Goal: Navigation & Orientation: Find specific page/section

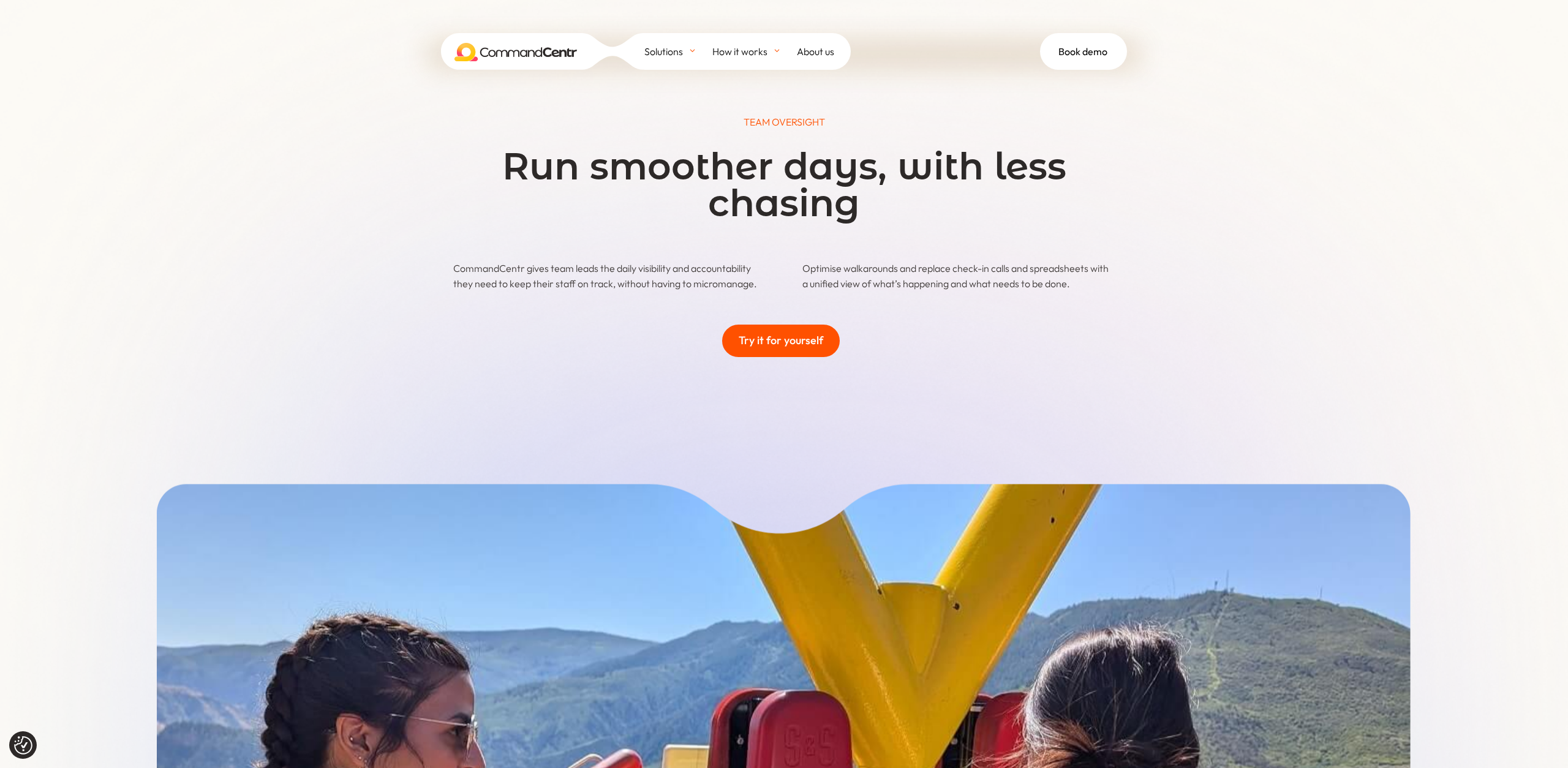
click at [509, 51] on img at bounding box center [515, 53] width 122 height 19
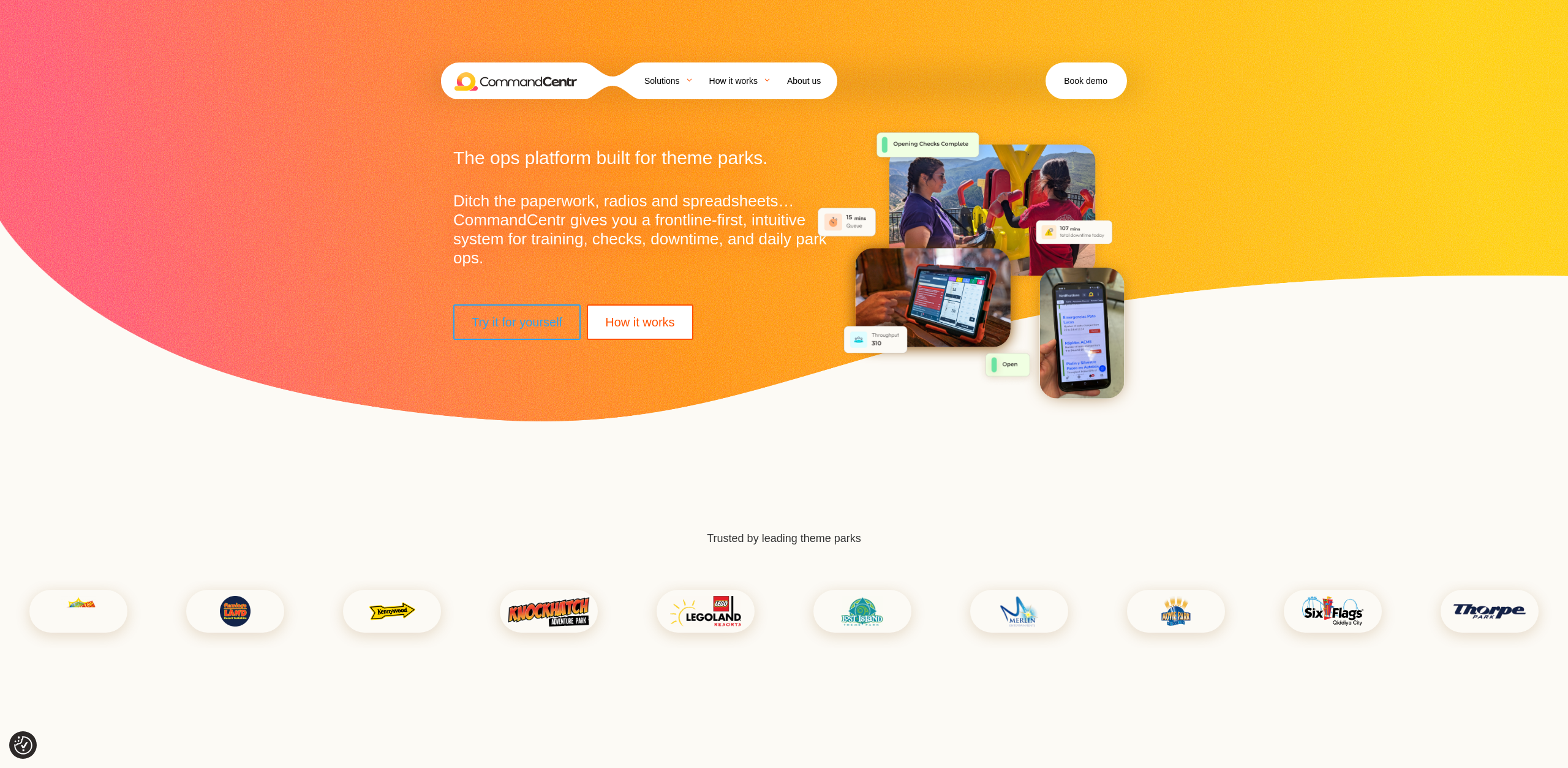
click at [821, 71] on span "About us" at bounding box center [804, 81] width 34 height 19
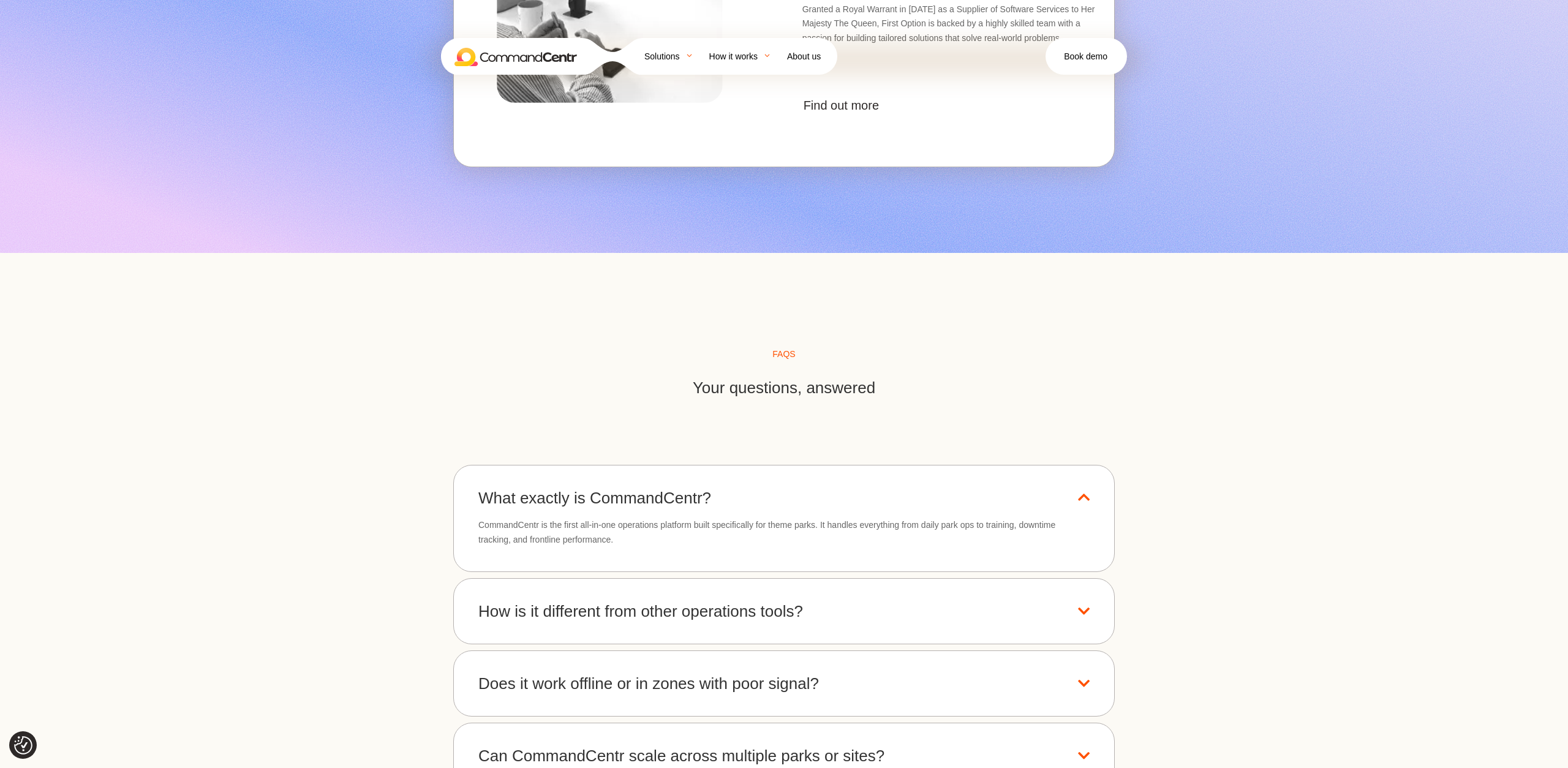
scroll to position [5291, 0]
click at [497, 48] on img at bounding box center [515, 57] width 122 height 19
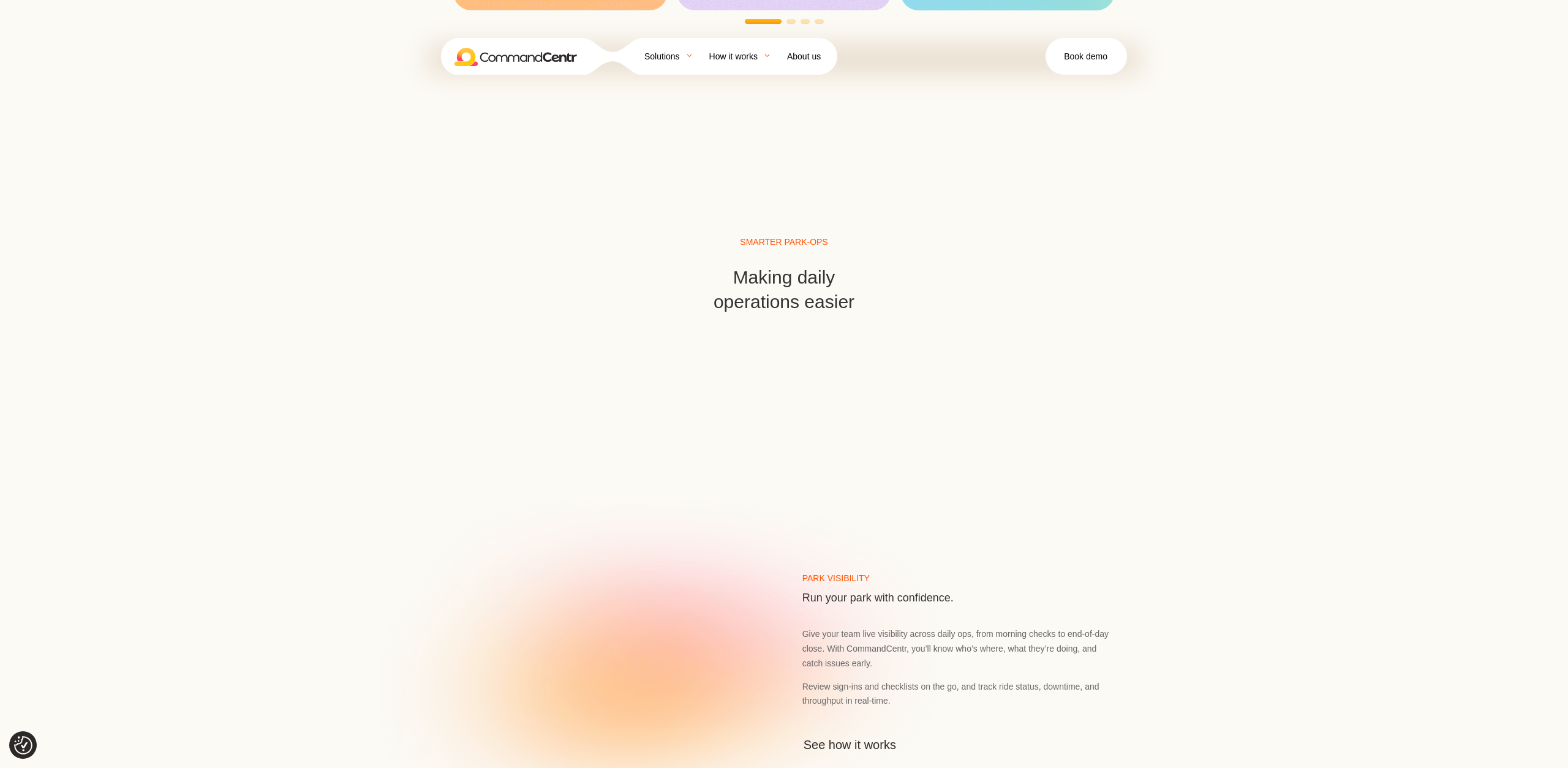
scroll to position [1894, 0]
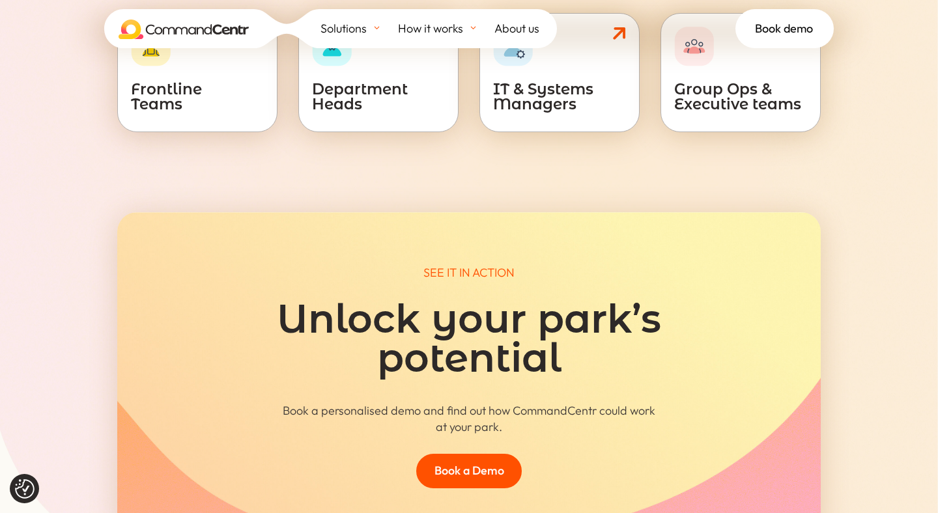
scroll to position [5424, 0]
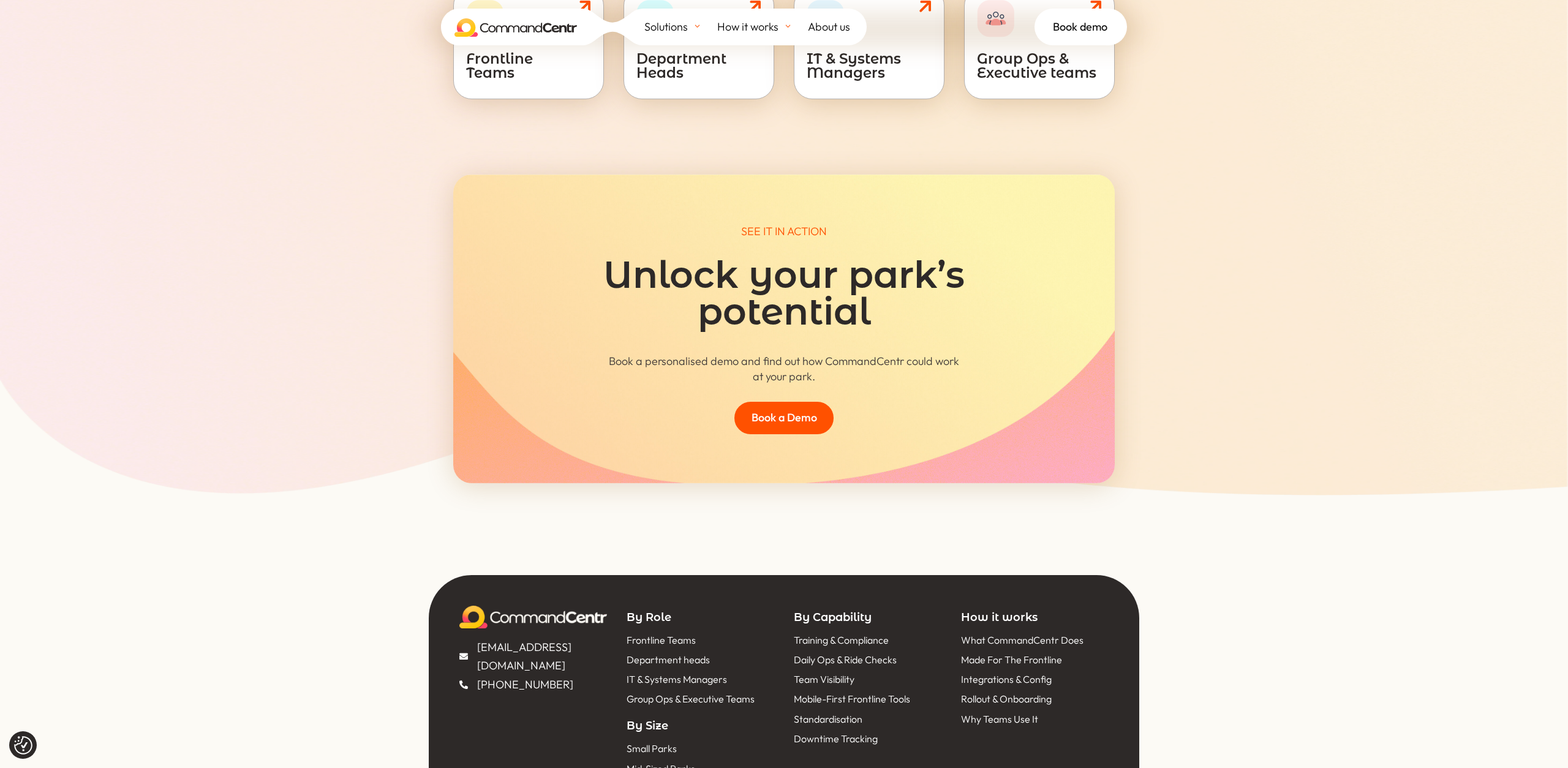
scroll to position [5277, 0]
